Goal: Information Seeking & Learning: Find specific page/section

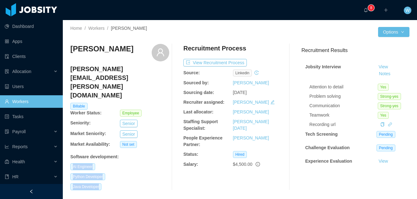
click at [33, 103] on link "Workers" at bounding box center [31, 101] width 53 height 13
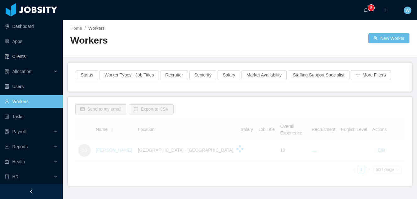
click at [27, 51] on link "Clients" at bounding box center [31, 56] width 53 height 13
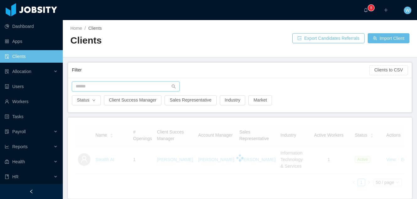
click at [102, 91] on input "text" at bounding box center [126, 87] width 108 height 10
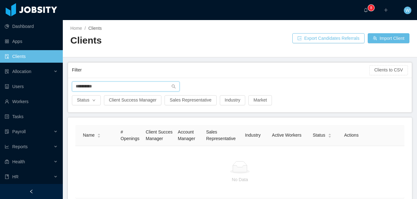
drag, startPoint x: 88, startPoint y: 88, endPoint x: 147, endPoint y: 109, distance: 63.0
click at [88, 88] on input "**********" at bounding box center [126, 87] width 108 height 10
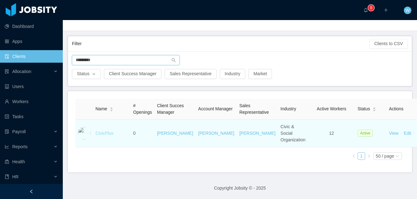
type input "*********"
click at [107, 135] on link "CivicPlus" at bounding box center [104, 133] width 18 height 5
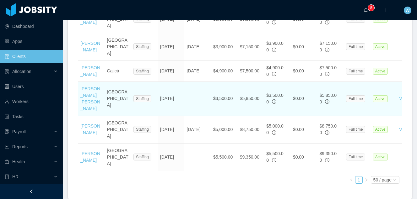
scroll to position [443, 0]
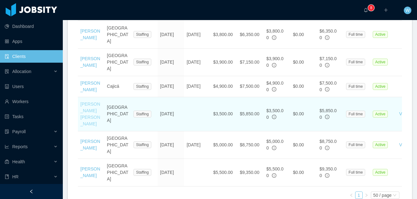
click at [85, 105] on link "[PERSON_NAME] [PERSON_NAME]" at bounding box center [90, 114] width 20 height 25
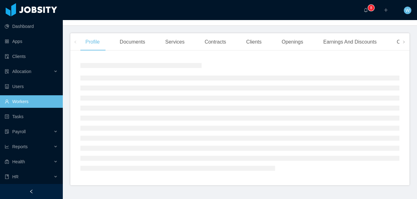
scroll to position [640, 0]
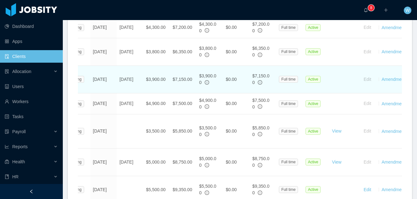
scroll to position [0, 84]
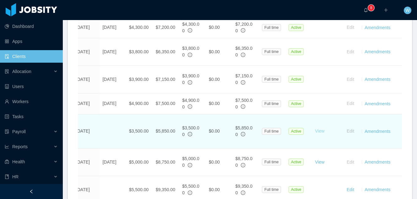
click at [322, 129] on link "View" at bounding box center [319, 131] width 9 height 5
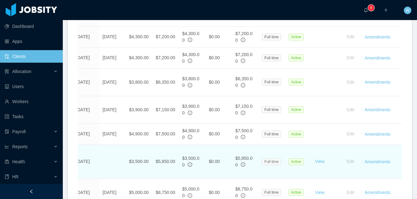
scroll to position [0, 0]
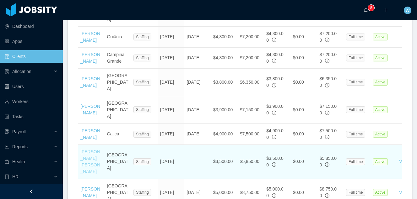
click at [84, 153] on link "[PERSON_NAME] [PERSON_NAME]" at bounding box center [90, 161] width 20 height 25
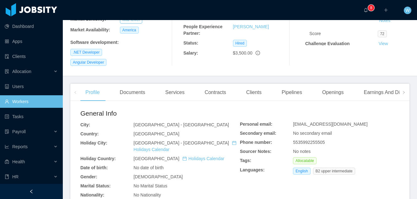
click at [254, 86] on div "Clients" at bounding box center [253, 93] width 25 height 18
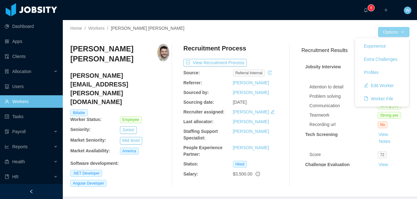
click at [391, 33] on button "Options" at bounding box center [393, 32] width 31 height 10
click at [389, 83] on button "Edit Worker" at bounding box center [379, 86] width 40 height 10
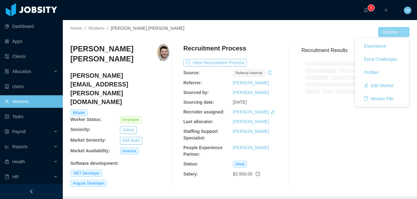
click at [398, 33] on button "Options" at bounding box center [393, 32] width 31 height 10
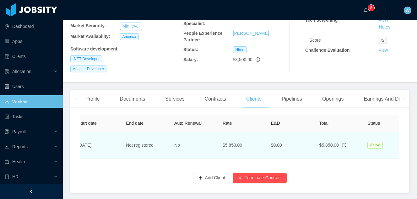
scroll to position [0, 309]
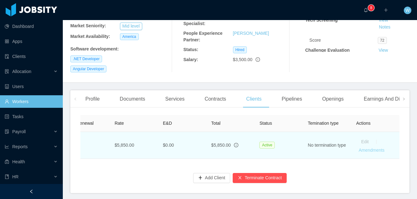
click at [363, 148] on link "Amendments" at bounding box center [371, 150] width 26 height 5
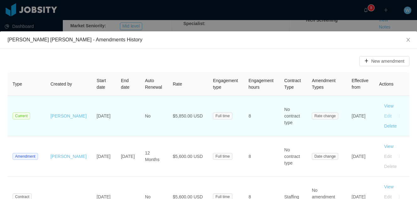
click at [383, 118] on button "Edit" at bounding box center [388, 116] width 18 height 10
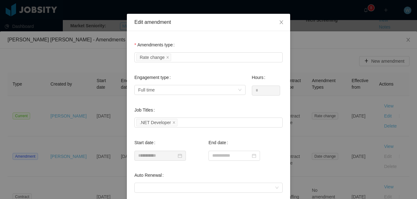
scroll to position [109, 0]
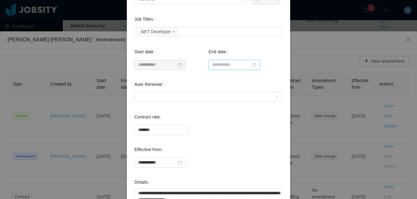
click at [225, 66] on input at bounding box center [233, 65] width 51 height 10
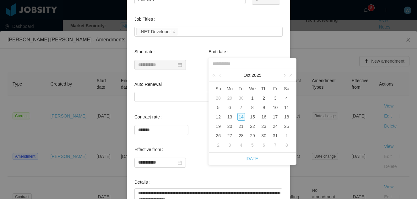
click at [282, 76] on link at bounding box center [284, 75] width 6 height 13
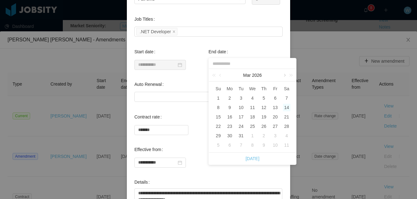
click at [282, 76] on link at bounding box center [284, 75] width 6 height 13
click at [218, 74] on link at bounding box center [221, 75] width 6 height 13
click at [252, 118] on div "18" at bounding box center [253, 117] width 8 height 8
type input "**********"
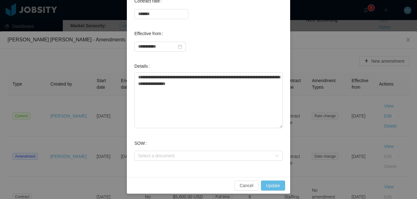
scroll to position [241, 0]
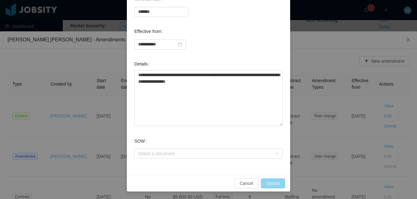
click at [267, 181] on button "Update" at bounding box center [273, 184] width 24 height 10
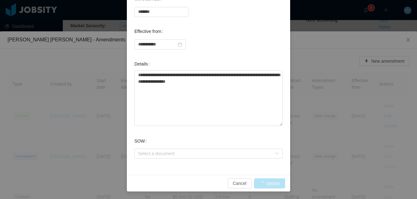
type input "**********"
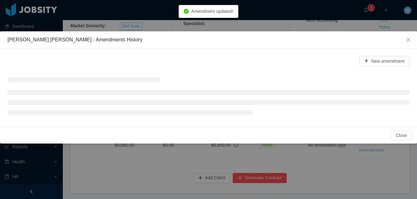
scroll to position [196, 0]
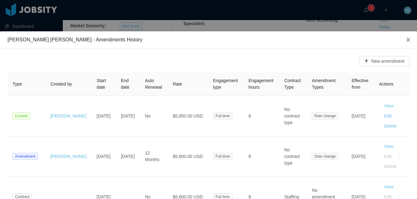
click at [407, 41] on icon "icon: close" at bounding box center [407, 40] width 3 height 4
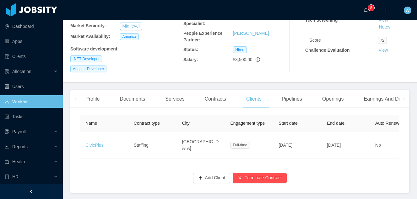
scroll to position [0, 0]
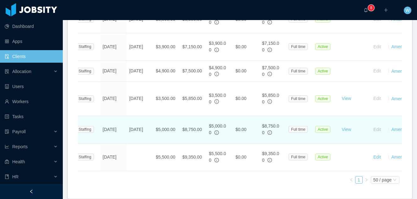
scroll to position [0, 58]
click at [352, 116] on td "View" at bounding box center [352, 130] width 27 height 28
click at [346, 127] on link "View" at bounding box center [345, 129] width 9 height 5
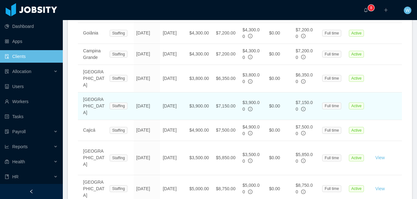
scroll to position [0, 0]
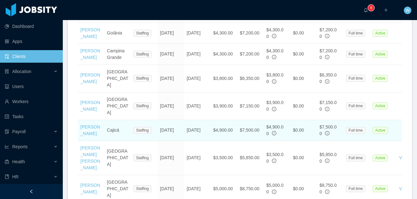
click at [95, 127] on td "[PERSON_NAME]" at bounding box center [91, 130] width 27 height 21
click at [97, 126] on link "[PERSON_NAME]" at bounding box center [90, 131] width 20 height 12
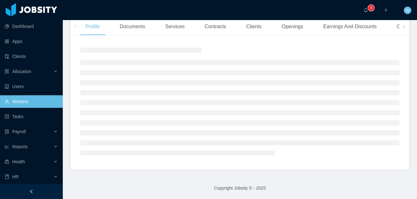
scroll to position [121, 0]
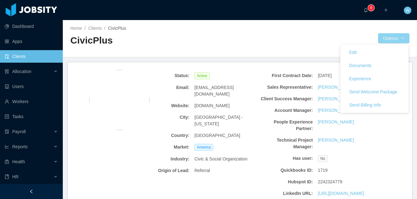
click at [399, 40] on button "Options" at bounding box center [393, 38] width 31 height 10
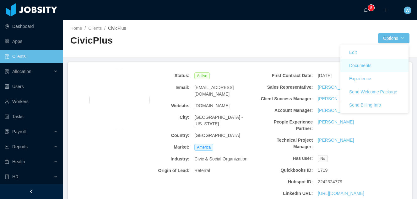
click at [388, 66] on link "Documents" at bounding box center [374, 65] width 68 height 13
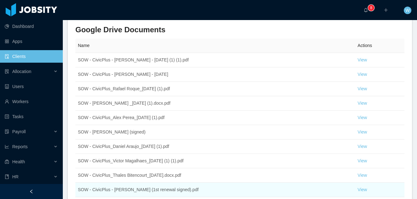
scroll to position [357, 0]
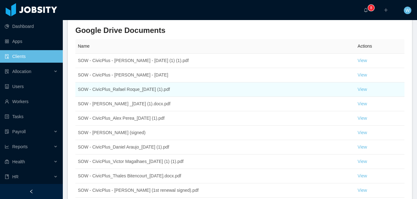
click at [122, 83] on td "SOW - CivicPlus_Rafael Roque_[DATE] (1).pdf" at bounding box center [215, 90] width 280 height 14
click at [361, 87] on link "View" at bounding box center [361, 89] width 9 height 5
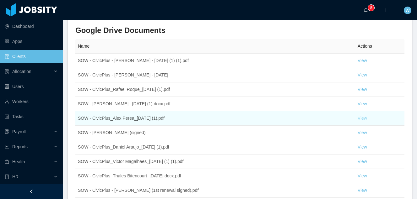
click at [366, 116] on link "View" at bounding box center [361, 118] width 9 height 5
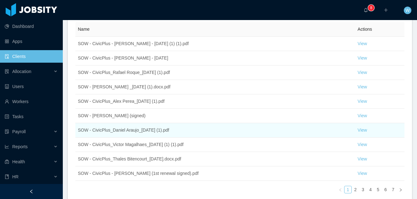
scroll to position [375, 0]
click at [366, 127] on link "View" at bounding box center [361, 129] width 9 height 5
